Goal: Navigation & Orientation: Understand site structure

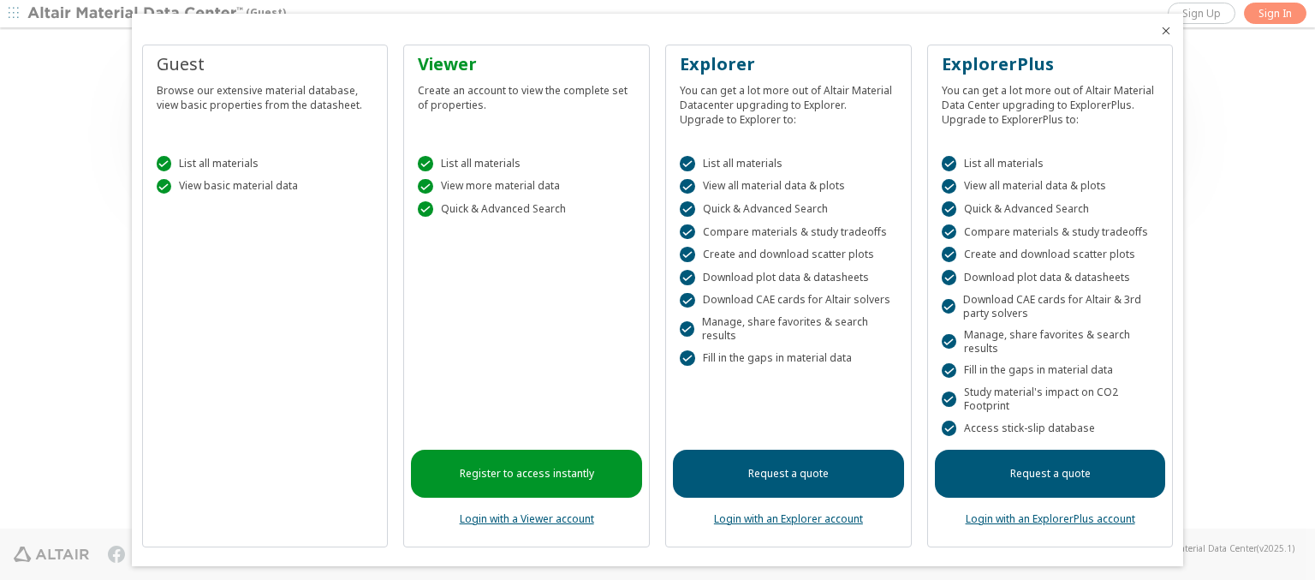
click at [1159, 31] on icon "Close" at bounding box center [1166, 31] width 14 height 14
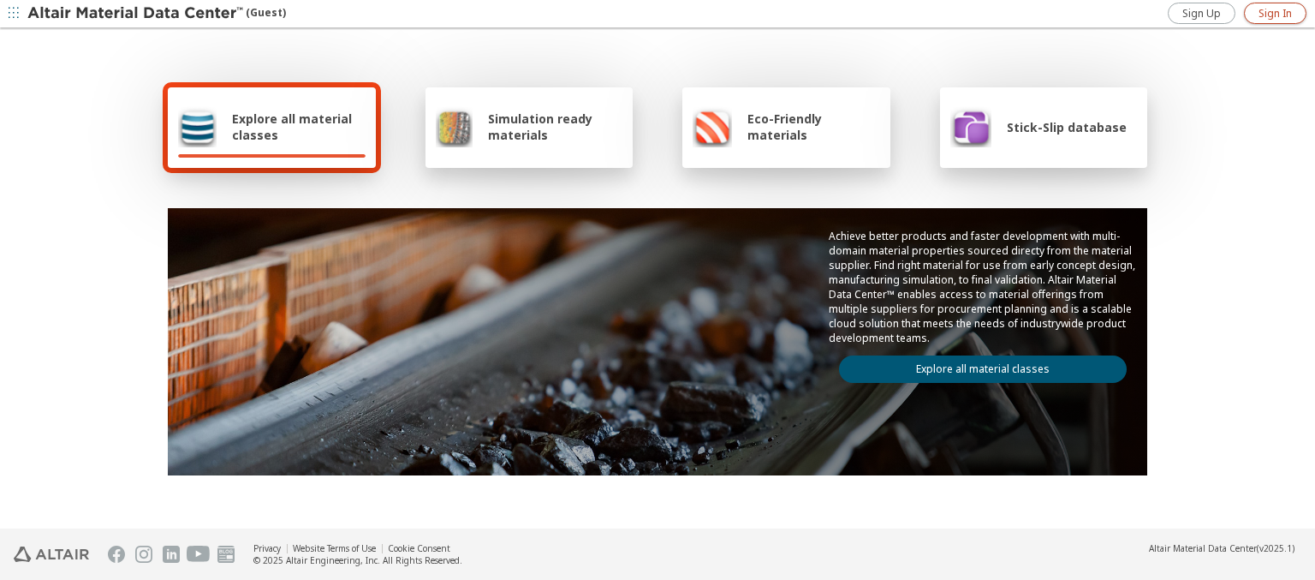
click at [1275, 13] on span "Sign In" at bounding box center [1274, 14] width 33 height 14
click at [136, 14] on img at bounding box center [136, 13] width 218 height 17
click at [292, 127] on span "Explore all material classes" at bounding box center [299, 126] width 134 height 33
click at [976, 365] on link "Explore all material classes" at bounding box center [983, 368] width 288 height 27
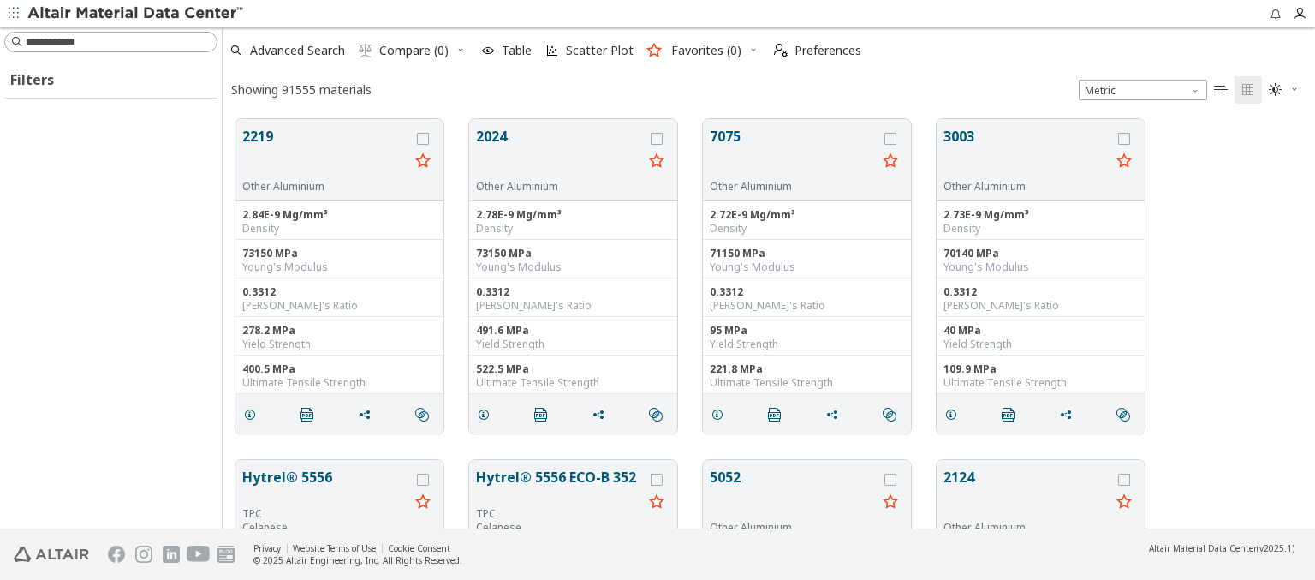
scroll to position [409, 1079]
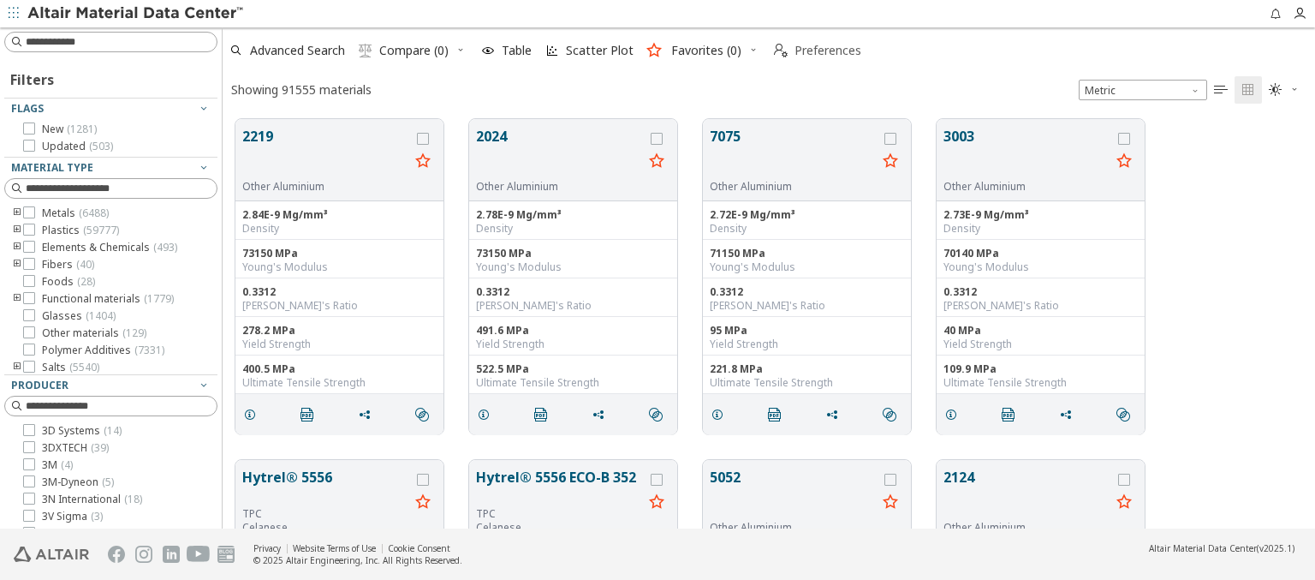
click at [812, 51] on span "Preferences" at bounding box center [827, 51] width 67 height 12
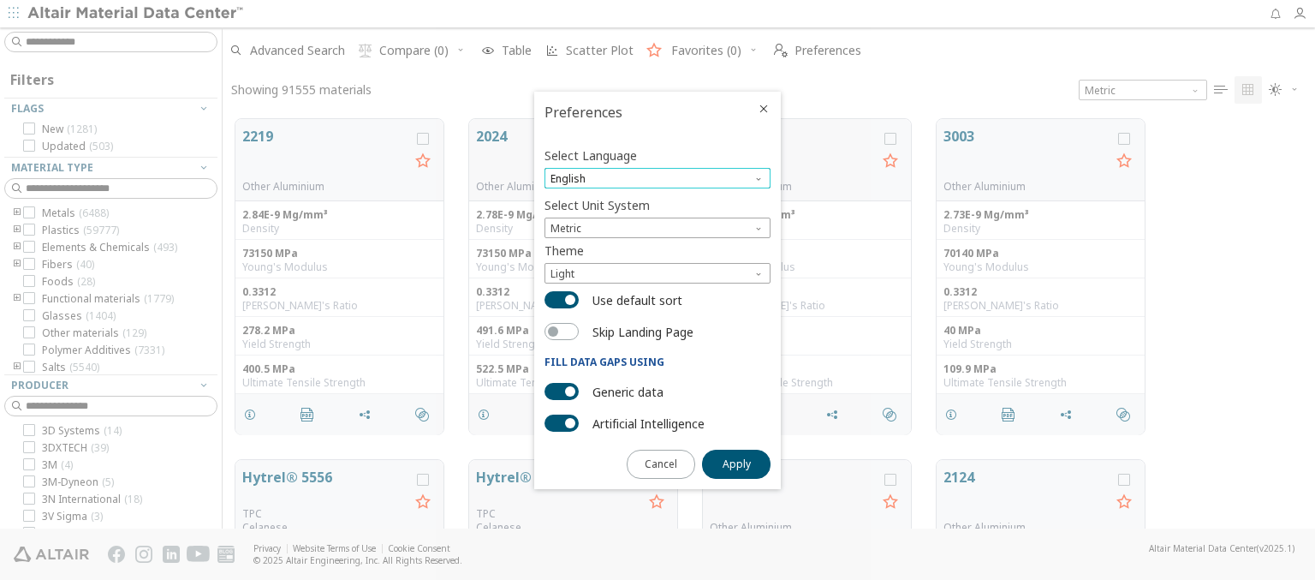
click at [657, 178] on span "English" at bounding box center [657, 178] width 226 height 21
click at [657, 220] on span "Deutsch" at bounding box center [657, 221] width 212 height 12
click at [736, 462] on span "Apply" at bounding box center [736, 464] width 28 height 14
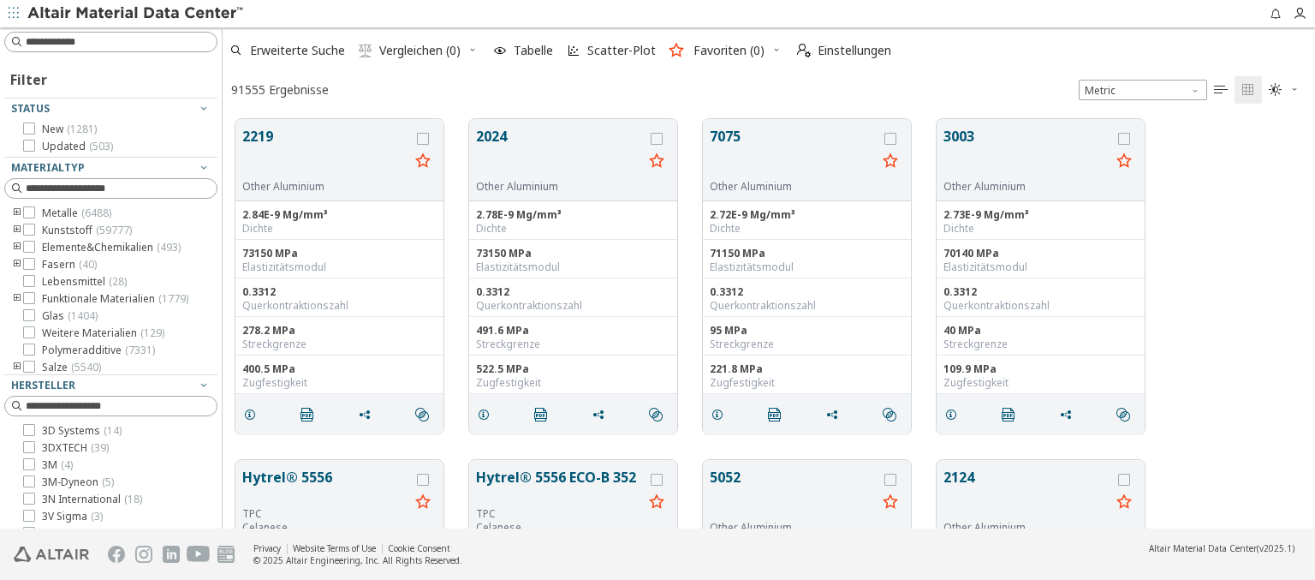
click at [136, 14] on img at bounding box center [136, 13] width 218 height 17
